Goal: Information Seeking & Learning: Learn about a topic

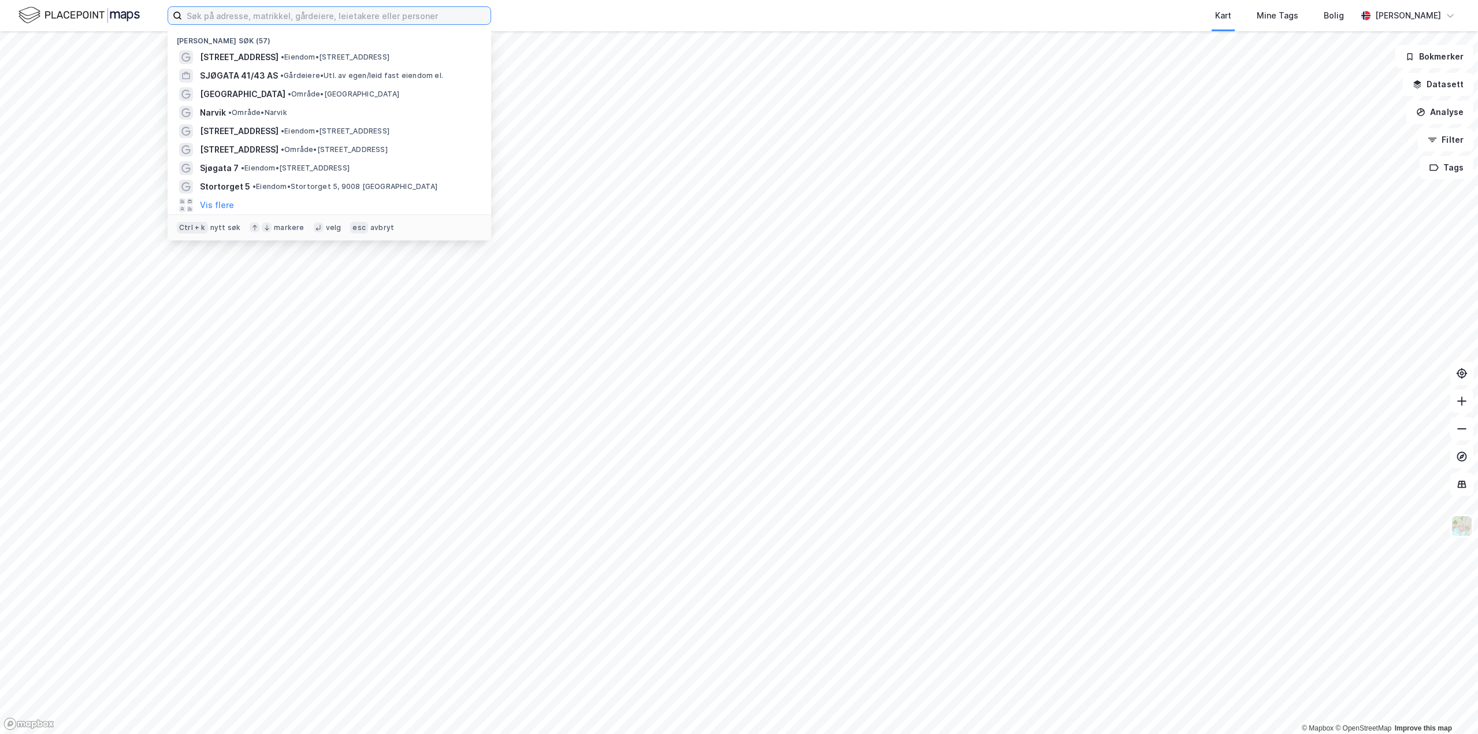
click at [274, 17] on input at bounding box center [336, 15] width 308 height 17
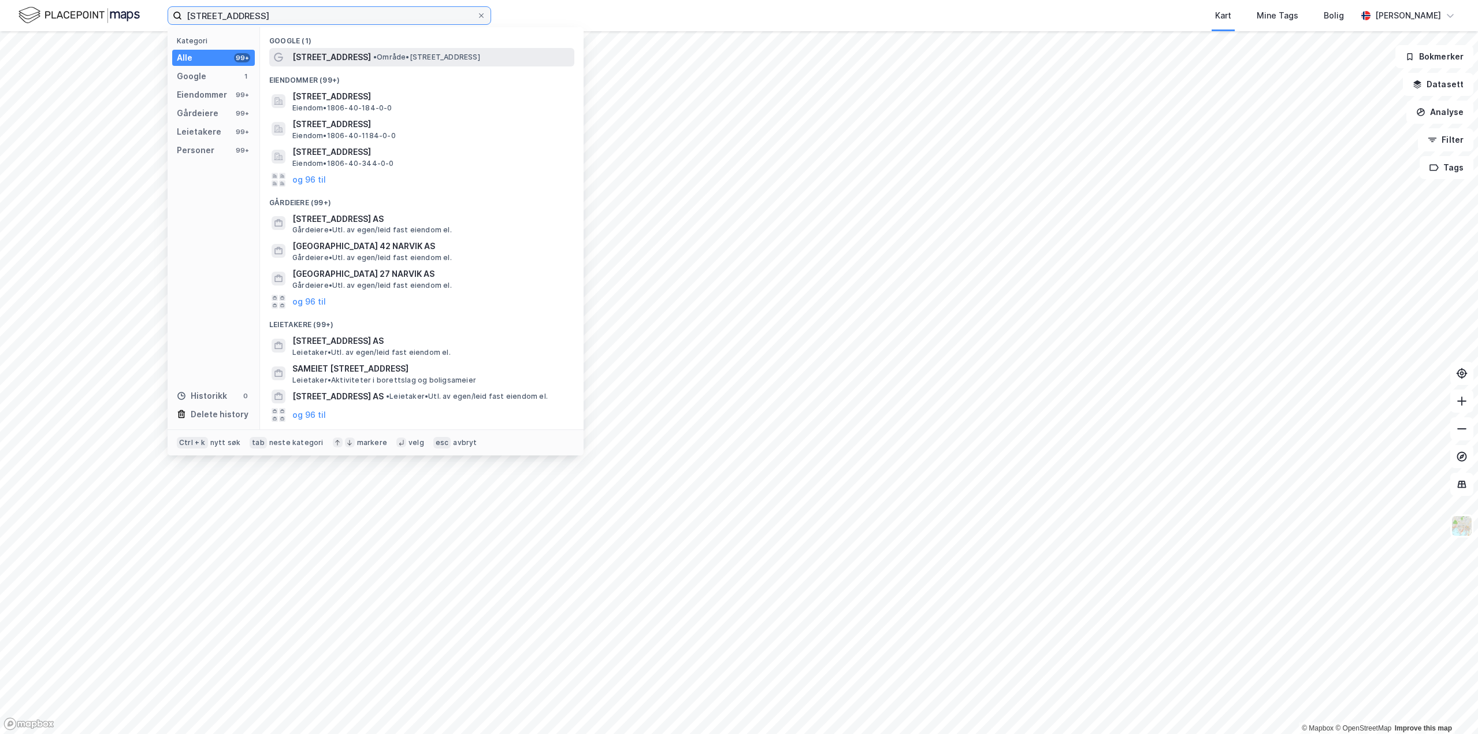
type input "[STREET_ADDRESS]"
click at [397, 57] on span "• Område • [STREET_ADDRESS]" at bounding box center [426, 57] width 107 height 9
